Goal: Task Accomplishment & Management: Complete application form

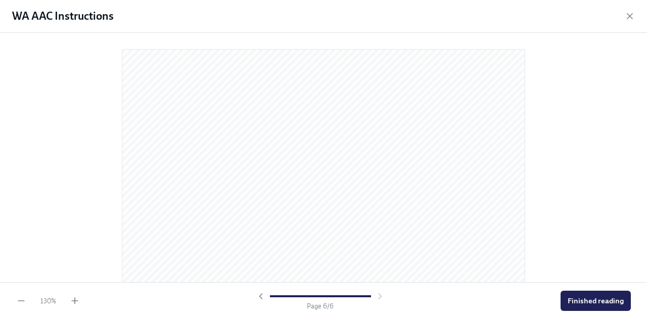
scroll to position [2845, 0]
click at [603, 104] on div at bounding box center [323, 157] width 647 height 249
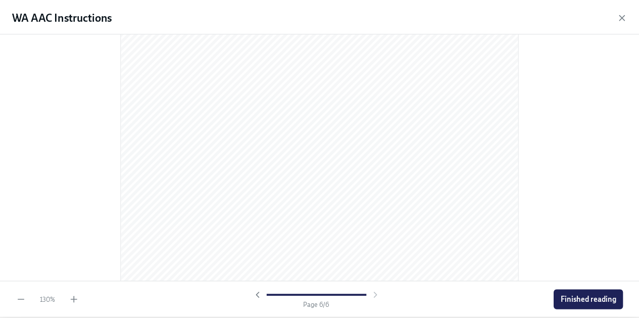
scroll to position [2935, 0]
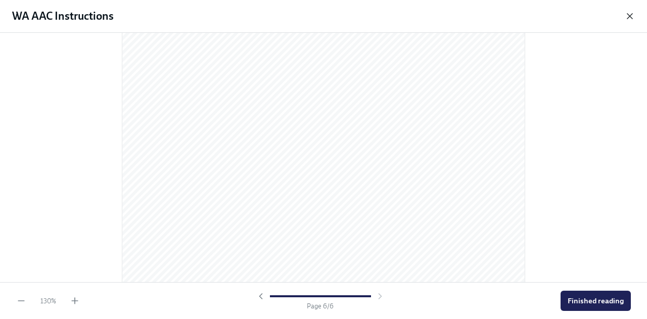
click at [631, 15] on icon "button" at bounding box center [629, 16] width 5 height 5
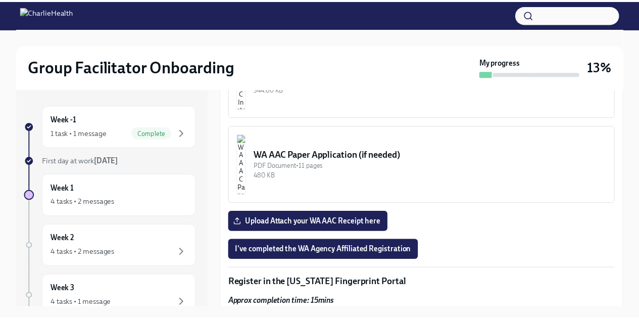
scroll to position [809, 0]
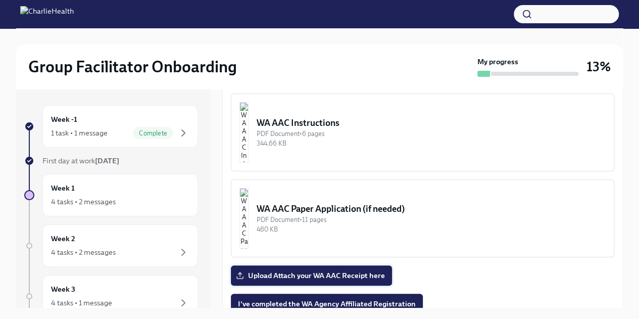
click at [339, 273] on span "Upload Attach your WA AAC Receipt here" at bounding box center [311, 275] width 147 height 10
click at [0, 0] on input "Upload Attach your WA AAC Receipt here" at bounding box center [0, 0] width 0 height 0
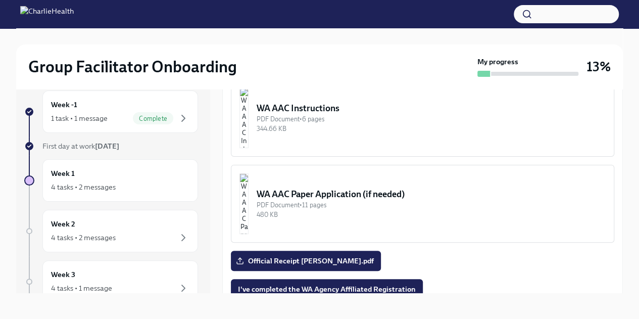
scroll to position [17, 0]
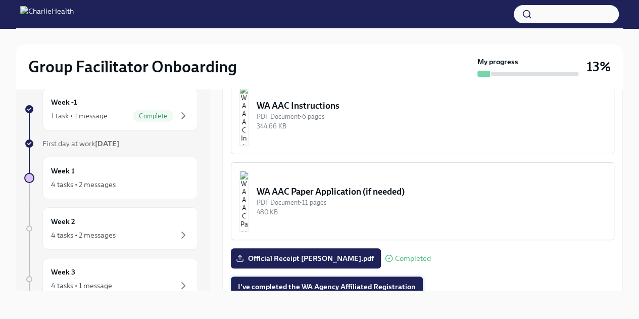
click at [341, 281] on span "I've completed the WA Agency Affiliated Registration" at bounding box center [327, 286] width 178 height 10
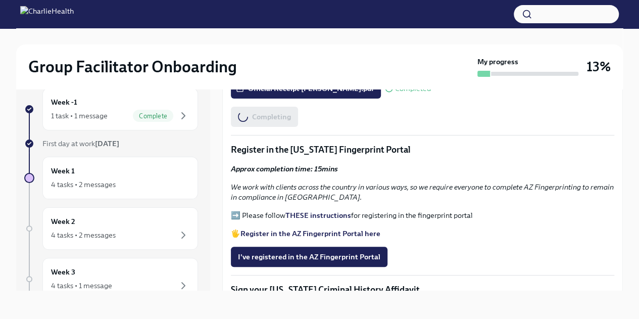
scroll to position [987, 0]
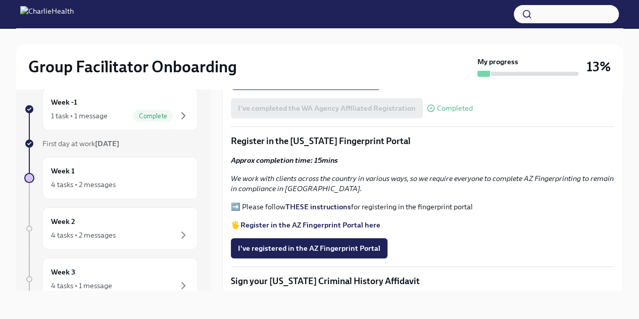
click at [310, 205] on strong "THESE instructions" at bounding box center [318, 206] width 66 height 9
click at [349, 245] on span "I've registered in the AZ Fingerprint Portal" at bounding box center [309, 248] width 142 height 10
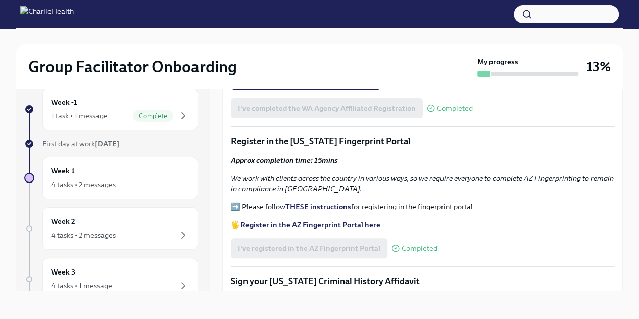
click at [332, 222] on strong "Register in the AZ Fingerprint Portal here" at bounding box center [311, 224] width 140 height 9
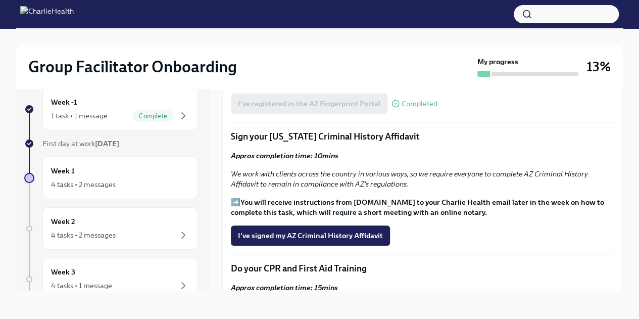
scroll to position [1136, 0]
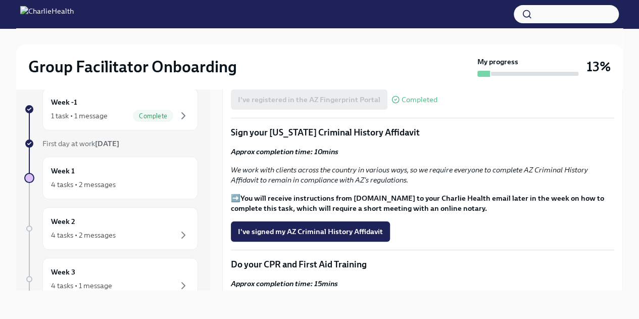
click at [406, 197] on strong "You will receive instructions from [DOMAIN_NAME] to your Charlie Health email l…" at bounding box center [417, 203] width 373 height 19
click at [337, 228] on span "I've signed my AZ Criminal History Affidavit" at bounding box center [310, 231] width 145 height 10
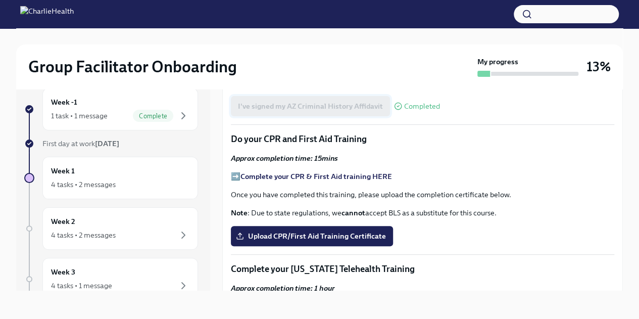
scroll to position [1271, 0]
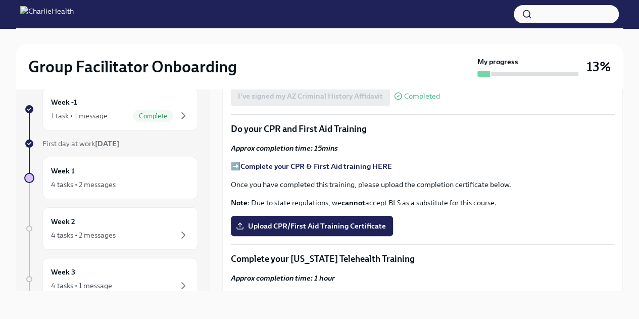
click at [319, 162] on strong "Complete your CPR & First Aid training HERE" at bounding box center [317, 166] width 152 height 9
click at [354, 221] on span "Upload CPR/First Aid Training Certificate" at bounding box center [312, 226] width 148 height 10
click at [0, 0] on input "Upload CPR/First Aid Training Certificate" at bounding box center [0, 0] width 0 height 0
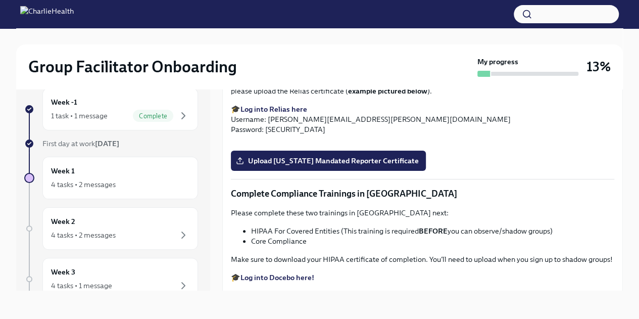
scroll to position [1684, 0]
click at [177, 111] on icon "button" at bounding box center [183, 116] width 12 height 12
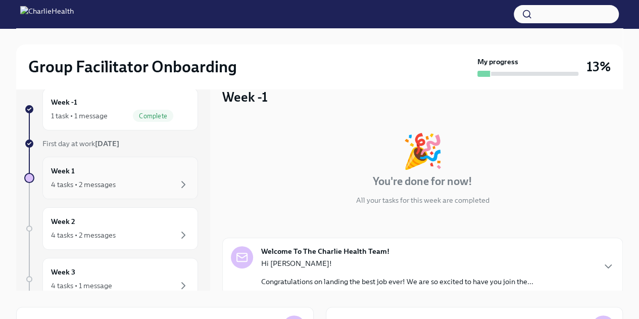
click at [155, 184] on div "4 tasks • 2 messages" at bounding box center [120, 184] width 138 height 12
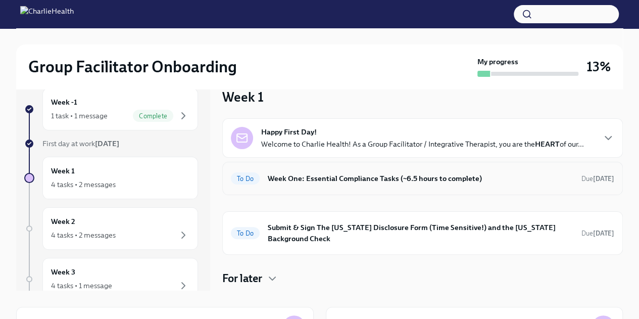
click at [308, 184] on div "To Do Week One: Essential Compliance Tasks (~6.5 hours to complete) Due [DATE]" at bounding box center [423, 178] width 384 height 16
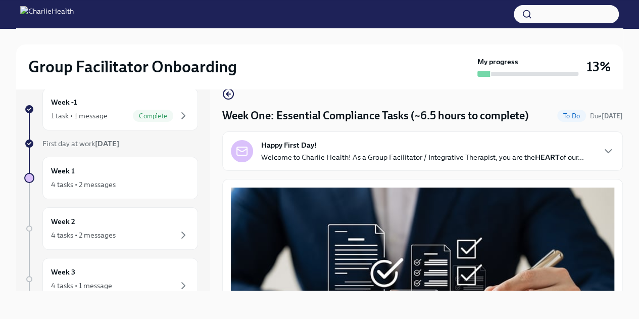
click at [468, 159] on p "Welcome to Charlie Health! As a Group Facilitator / Integrative Therapist, you …" at bounding box center [422, 157] width 323 height 10
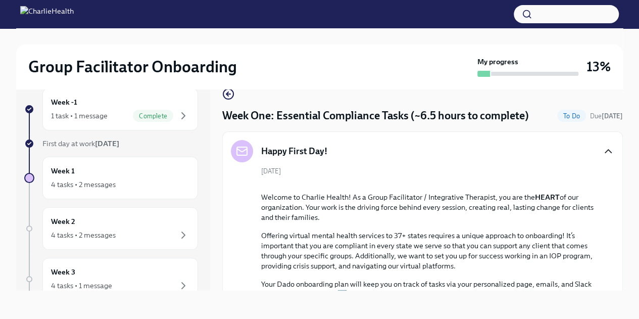
click at [602, 157] on icon "button" at bounding box center [608, 151] width 12 height 12
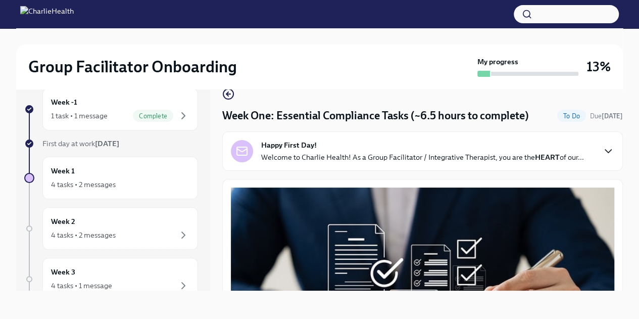
click at [604, 188] on button "Zoom image" at bounding box center [423, 287] width 384 height 200
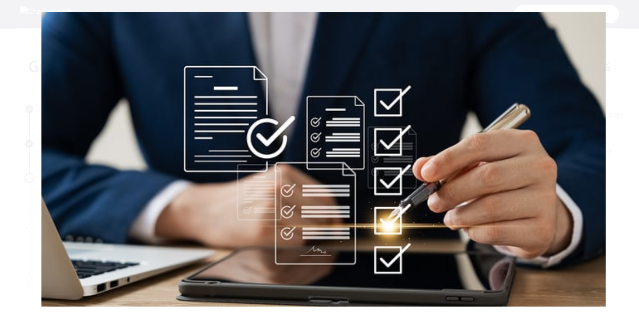
click at [611, 201] on button "Unzoom image" at bounding box center [319, 159] width 639 height 319
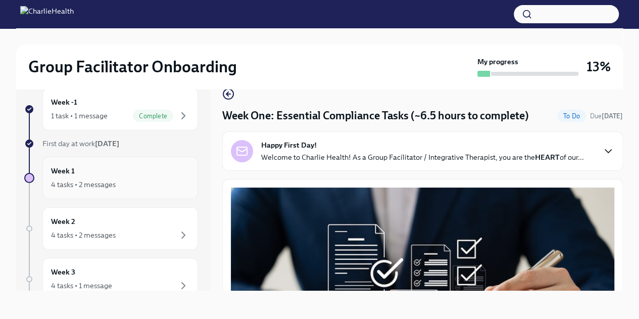
click at [93, 180] on div "4 tasks • 2 messages" at bounding box center [83, 184] width 65 height 10
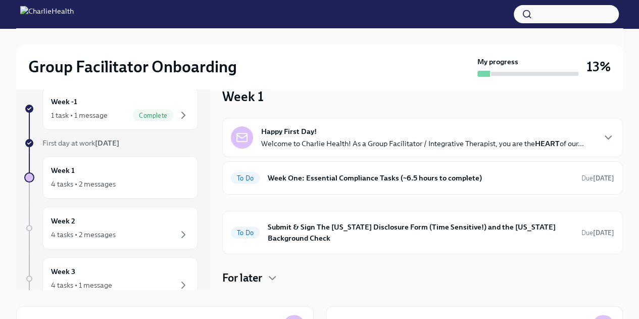
scroll to position [17, 0]
click at [576, 183] on div "To Do Week One: Essential Compliance Tasks (~6.5 hours to complete) Due [DATE]" at bounding box center [423, 178] width 384 height 16
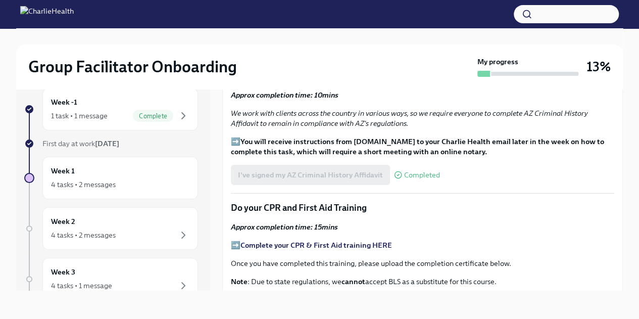
scroll to position [1167, 0]
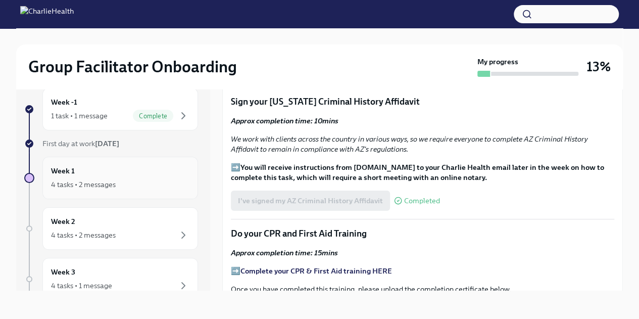
click at [118, 169] on div "Week 1 4 tasks • 2 messages" at bounding box center [120, 177] width 138 height 25
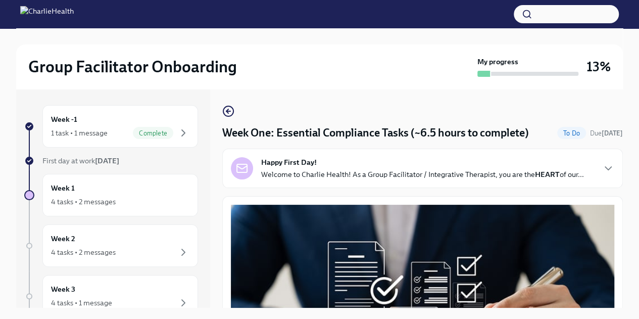
scroll to position [574, 0]
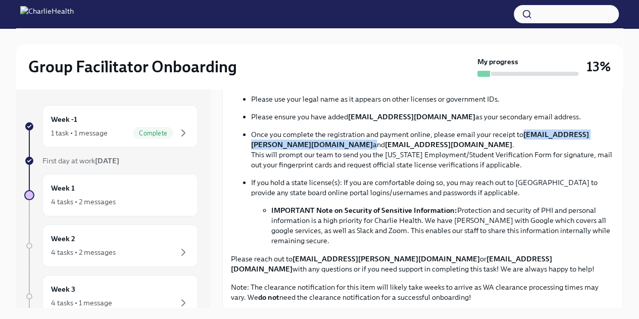
click at [351, 142] on strong "[EMAIL_ADDRESS][PERSON_NAME][DOMAIN_NAME]" at bounding box center [420, 139] width 338 height 19
click at [370, 141] on strong "[EMAIL_ADDRESS][PERSON_NAME][DOMAIN_NAME]" at bounding box center [420, 139] width 338 height 19
drag, startPoint x: 495, startPoint y: 138, endPoint x: 242, endPoint y: 139, distance: 253.7
click at [242, 139] on ul "Please use your legal name as it appears on other licenses or government IDs. P…" at bounding box center [423, 170] width 384 height 152
copy p "[EMAIL_ADDRESS][PERSON_NAME][DOMAIN_NAME] and [EMAIL_ADDRESS][DOMAIN_NAME] ."
